Goal: Communication & Community: Participate in discussion

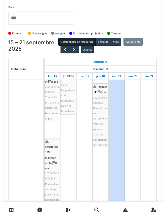
scroll to position [410, 0]
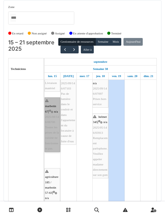
click at [52, 125] on link "marbotin 67 | n/a 2025/08/146/06700 Toutes les prises de la cuisine ne fonction…" at bounding box center [53, 124] width 16 height 54
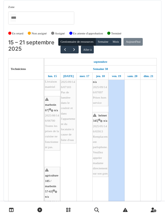
scroll to position [381, 0]
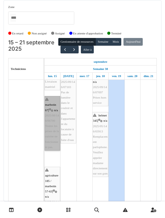
click at [49, 112] on link "marbotin 67 | n/a 2025/08/146/06700 Toutes les prises de la cuisine ne fonction…" at bounding box center [53, 123] width 16 height 54
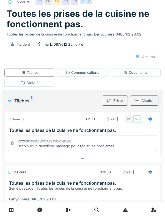
scroll to position [68, 0]
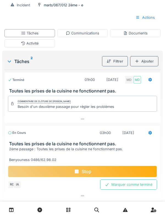
click at [131, 172] on div "Stop" at bounding box center [82, 172] width 149 height 12
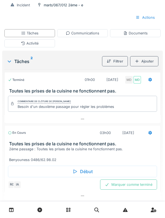
scroll to position [65, 0]
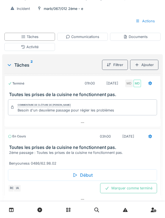
click at [41, 50] on div "Activité" at bounding box center [29, 47] width 51 height 8
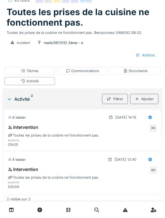
scroll to position [30, 0]
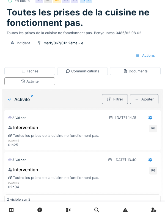
click at [147, 102] on div "Ajouter" at bounding box center [144, 99] width 28 height 10
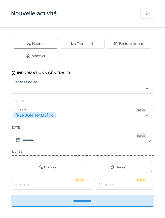
click at [142, 15] on div at bounding box center [147, 14] width 14 height 10
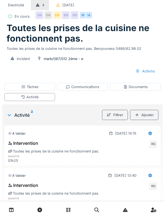
scroll to position [0, 0]
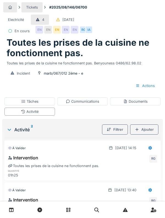
click at [102, 103] on div "Communications" at bounding box center [82, 101] width 51 height 8
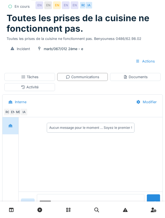
click at [90, 212] on textarea at bounding box center [91, 203] width 108 height 18
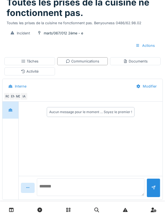
scroll to position [50, 0]
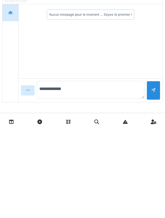
type textarea "**********"
type textarea "*"
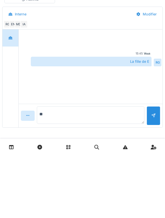
type textarea "*"
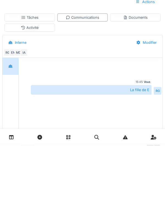
scroll to position [0, 0]
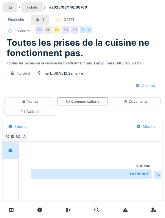
type textarea "**********"
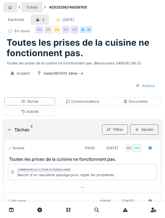
click at [20, 119] on div "Tâches 2 Filtrer Ajouter Terminé 01h00 28/08/2025 MD MD Toutes les prises de la…" at bounding box center [82, 201] width 161 height 164
click at [19, 113] on div "Activité" at bounding box center [29, 112] width 51 height 8
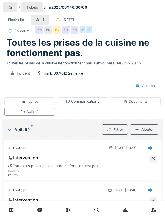
click at [25, 97] on div "Tâches" at bounding box center [29, 101] width 51 height 8
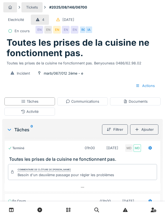
click at [85, 101] on div "Communications" at bounding box center [83, 101] width 34 height 5
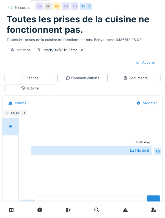
click at [90, 213] on textarea at bounding box center [91, 204] width 108 height 18
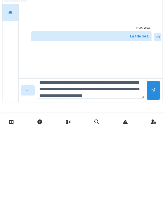
scroll to position [13, 0]
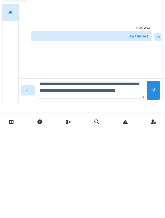
type textarea "**********"
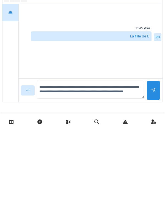
click at [148, 184] on div at bounding box center [154, 178] width 14 height 19
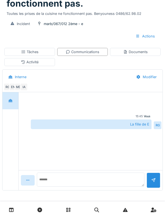
scroll to position [0, 0]
